Goal: Find specific page/section: Find specific page/section

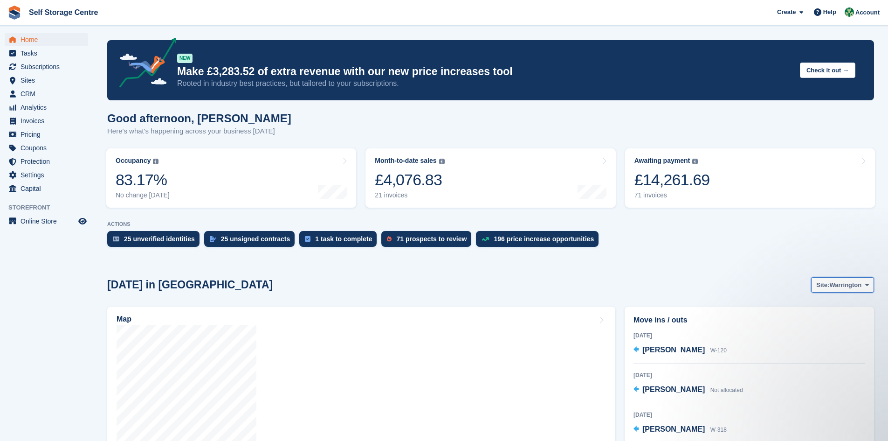
click at [428, 288] on span at bounding box center [866, 284] width 7 height 7
click at [428, 306] on link "Winsford" at bounding box center [829, 323] width 81 height 17
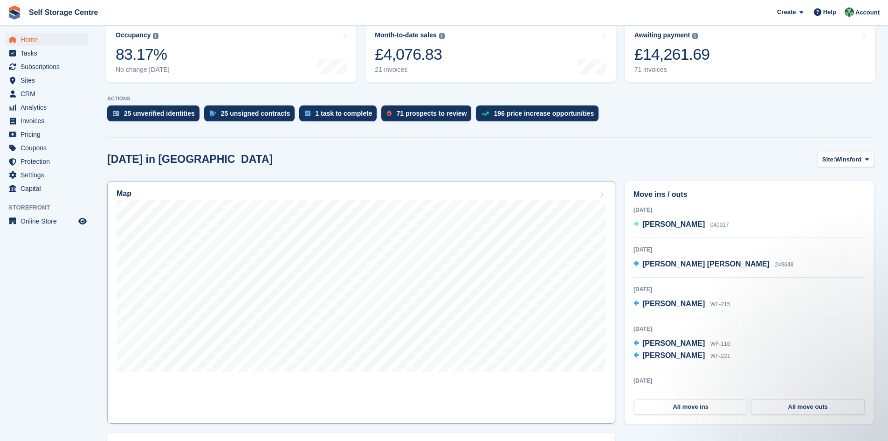
scroll to position [140, 0]
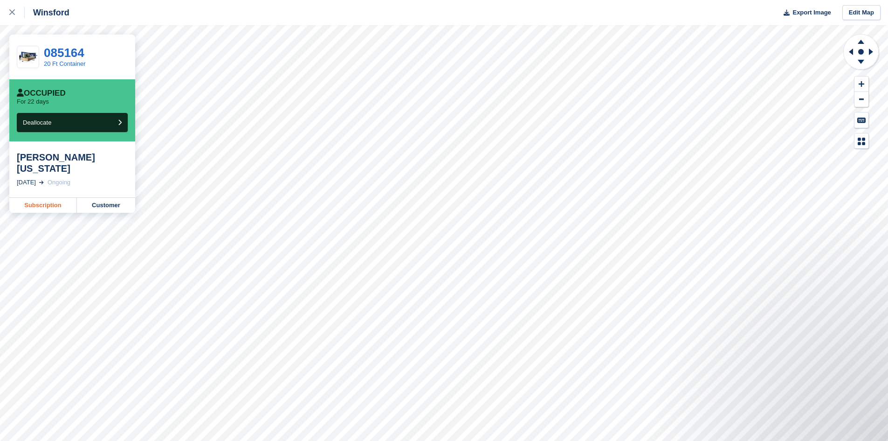
click at [44, 198] on link "Subscription" at bounding box center [43, 205] width 68 height 15
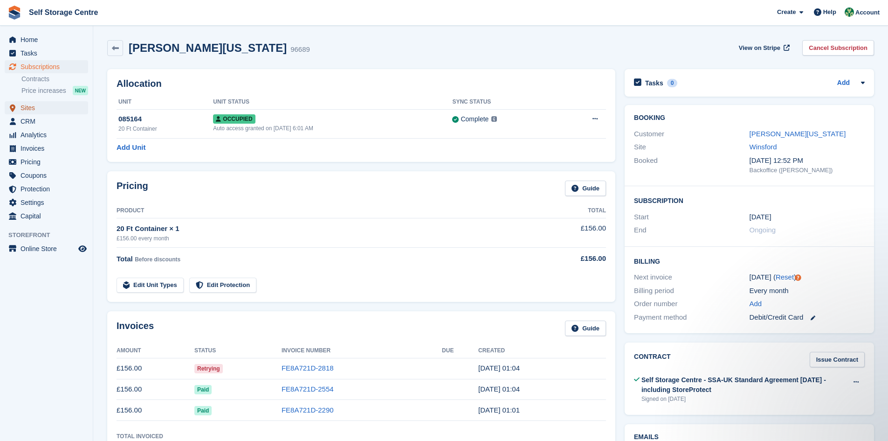
click at [31, 110] on span "Sites" at bounding box center [49, 107] width 56 height 13
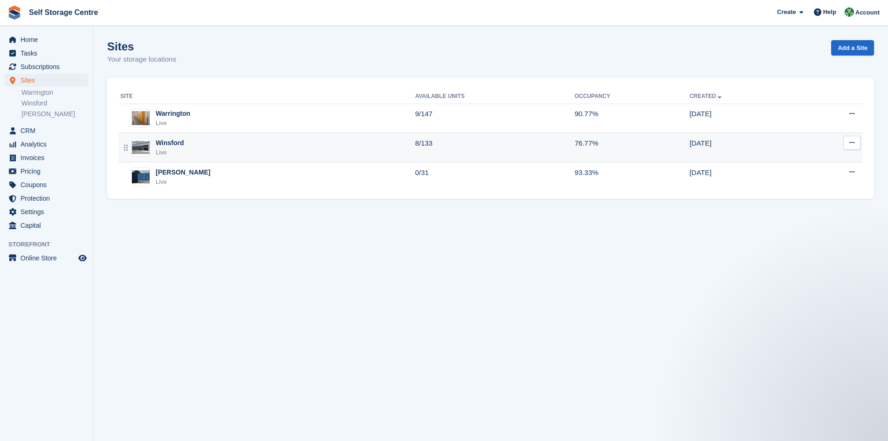
click at [184, 154] on div "Winsford Live" at bounding box center [267, 147] width 295 height 19
